Goal: Task Accomplishment & Management: Use online tool/utility

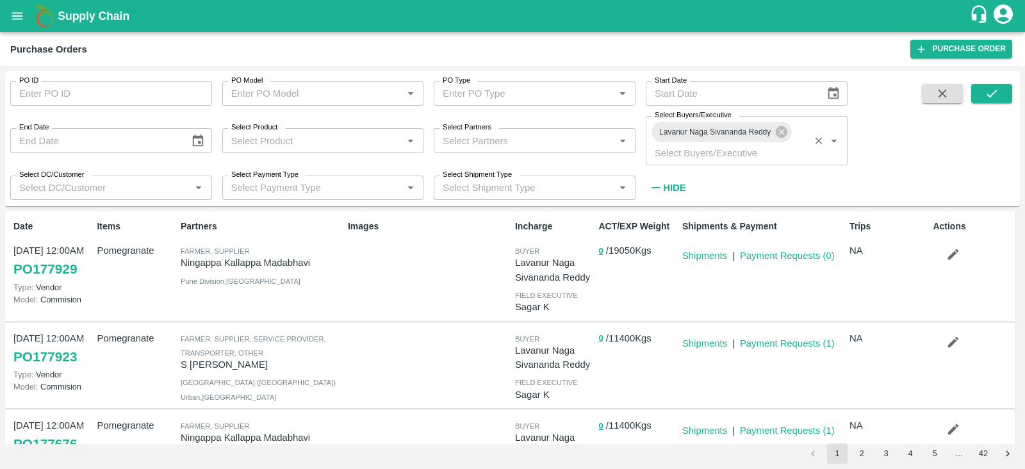
scroll to position [188, 0]
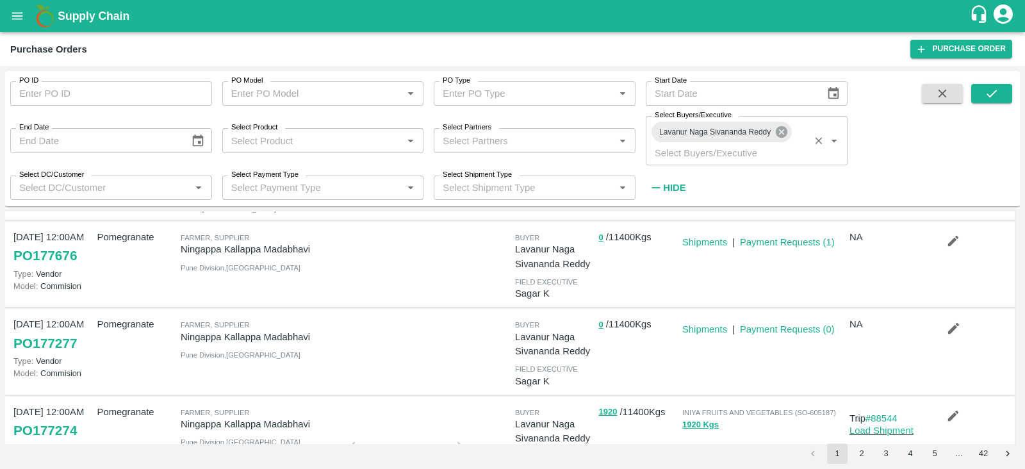
click at [787, 133] on icon at bounding box center [782, 132] width 12 height 12
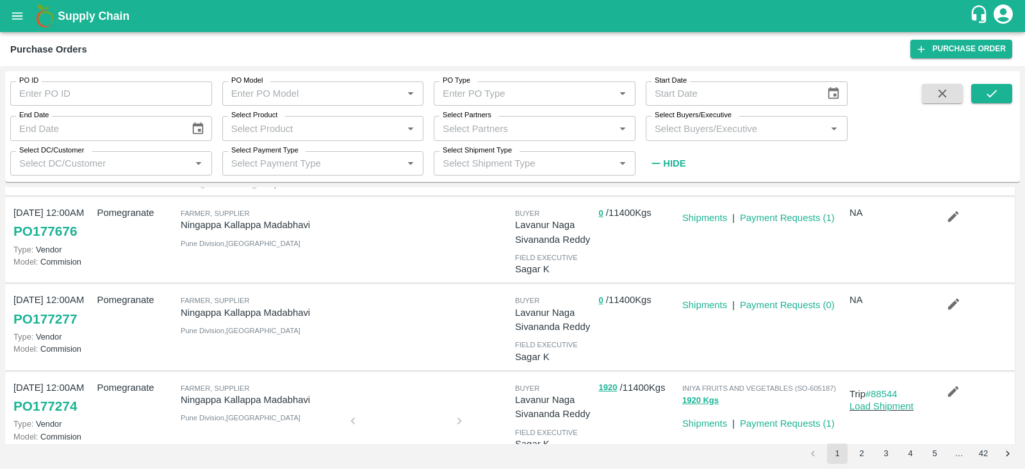
click at [776, 133] on input "Select Buyers/Executive" at bounding box center [736, 128] width 173 height 17
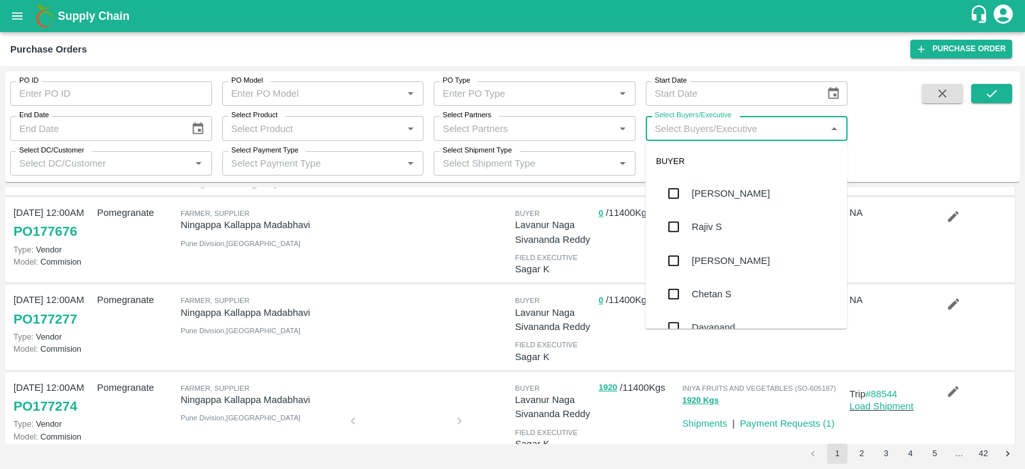
click at [14, 14] on icon "open drawer" at bounding box center [17, 16] width 14 height 14
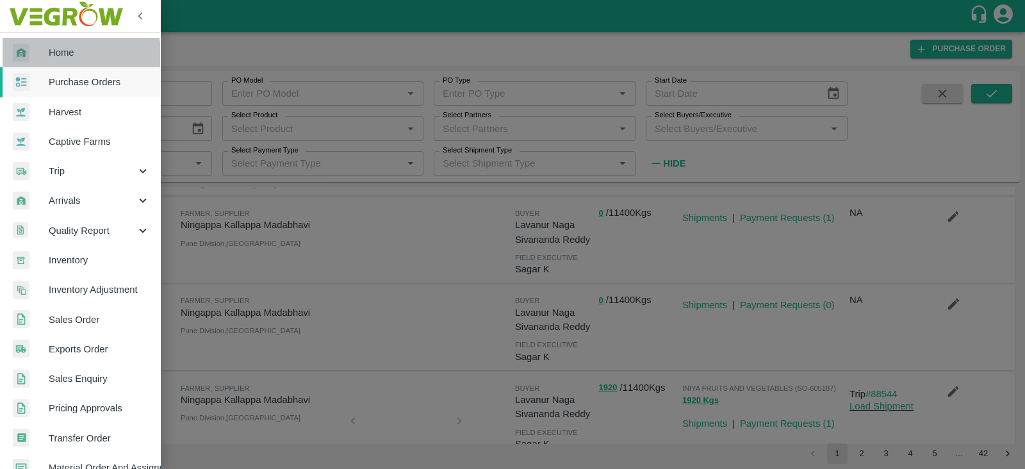
click at [72, 57] on span "Home" at bounding box center [99, 53] width 101 height 14
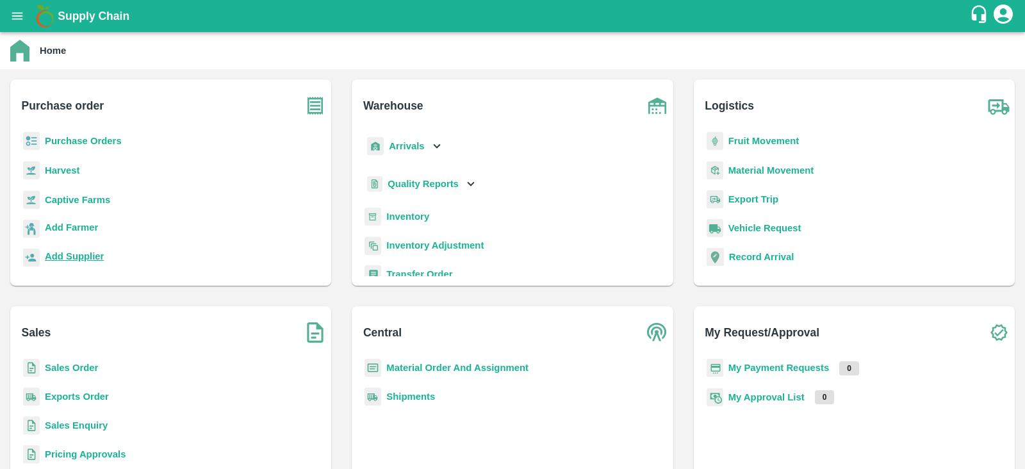
click at [76, 258] on b "Add Supplier" at bounding box center [74, 256] width 59 height 10
click at [74, 254] on b "Add Supplier" at bounding box center [74, 256] width 59 height 10
